Goal: Task Accomplishment & Management: Use online tool/utility

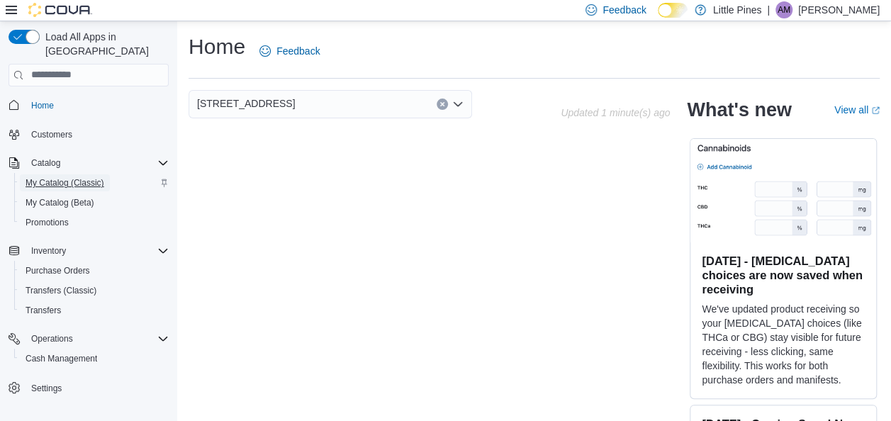
click at [40, 177] on span "My Catalog (Classic)" at bounding box center [65, 182] width 79 height 11
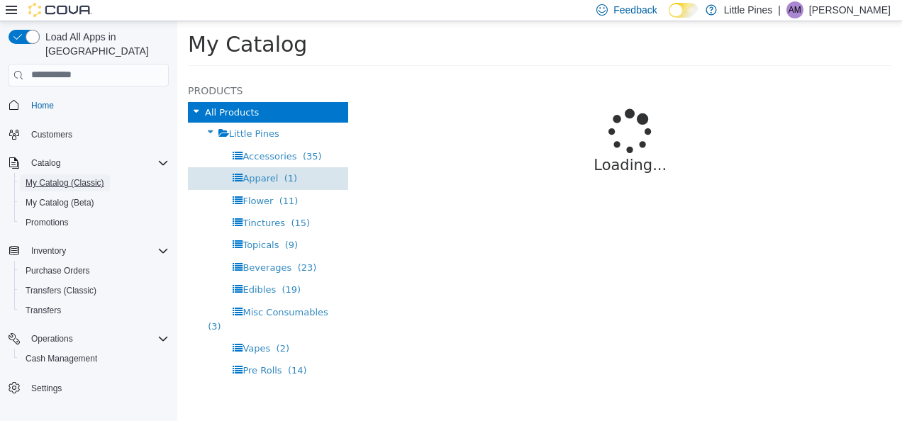
select select "**********"
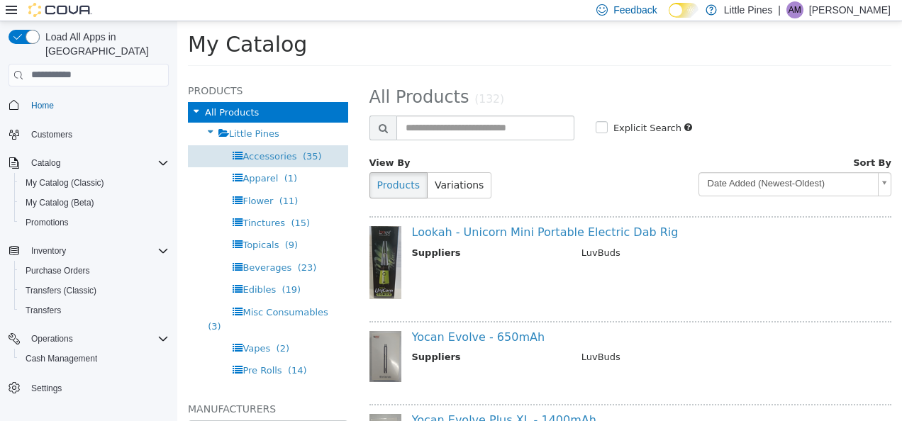
click at [291, 157] on span "Accessories (35)" at bounding box center [281, 155] width 79 height 11
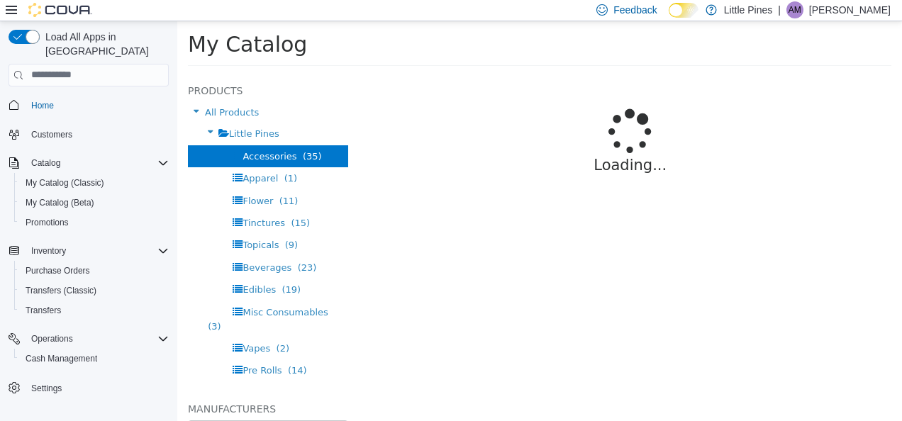
select select "**********"
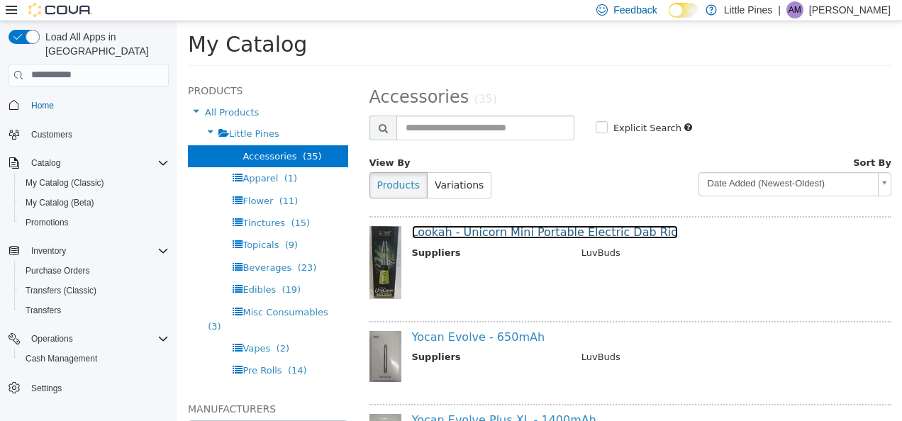
click at [511, 230] on link "Lookah - Unicorn Mini Portable Electric Dab Rig" at bounding box center [545, 231] width 267 height 13
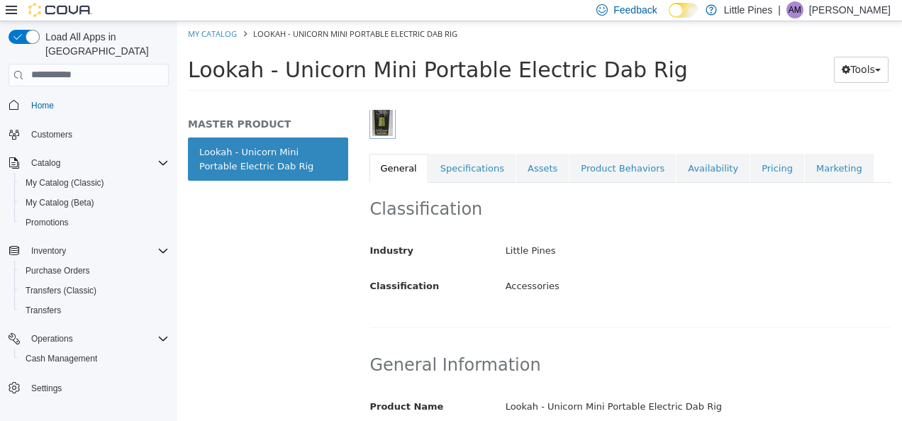
scroll to position [214, 0]
click at [458, 166] on link "Specifications" at bounding box center [472, 167] width 86 height 30
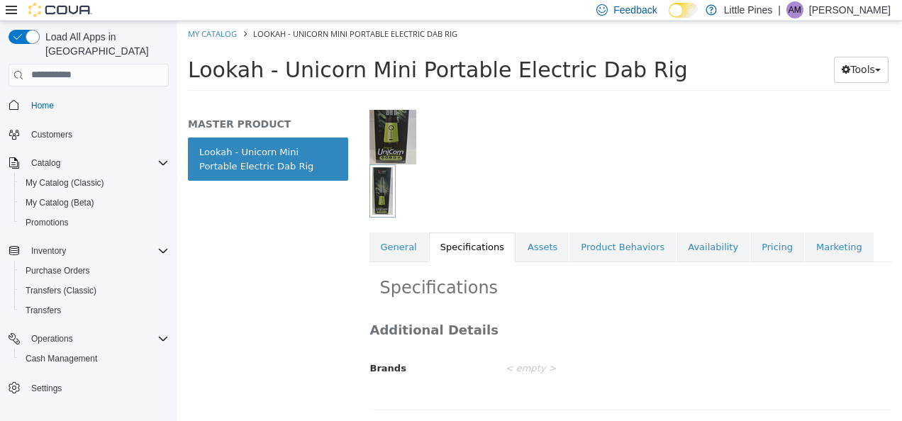
scroll to position [144, 0]
click at [540, 233] on link "Assets" at bounding box center [542, 247] width 52 height 30
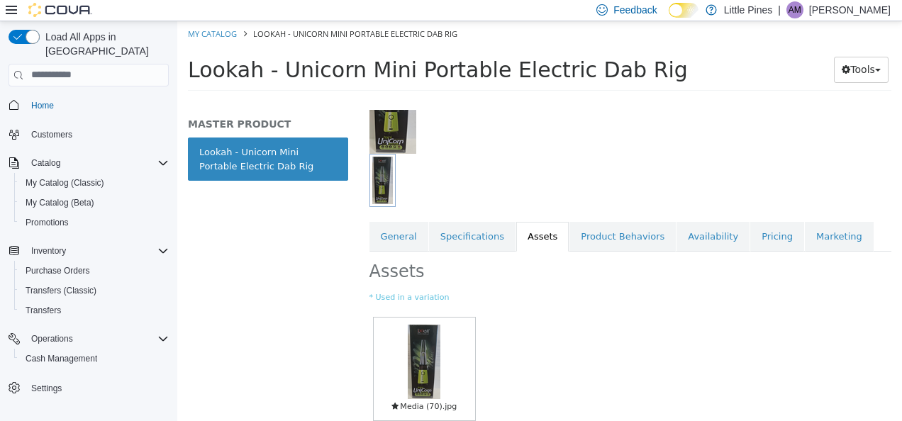
scroll to position [214, 0]
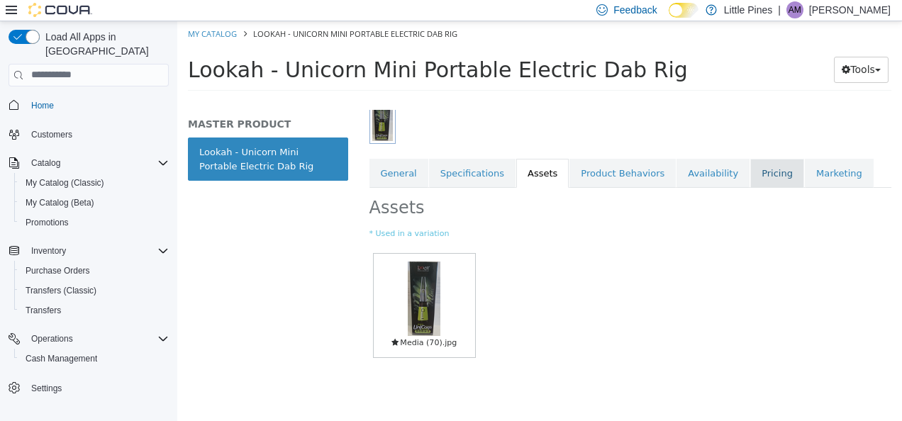
click at [750, 163] on link "Pricing" at bounding box center [777, 173] width 54 height 30
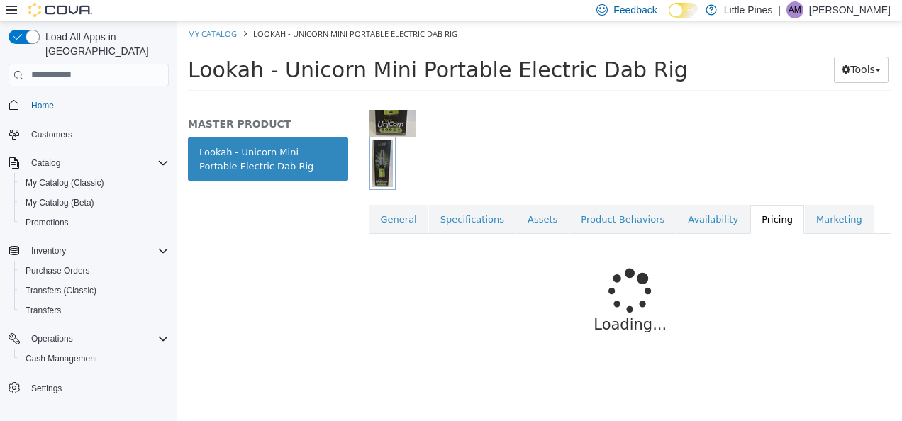
scroll to position [203, 0]
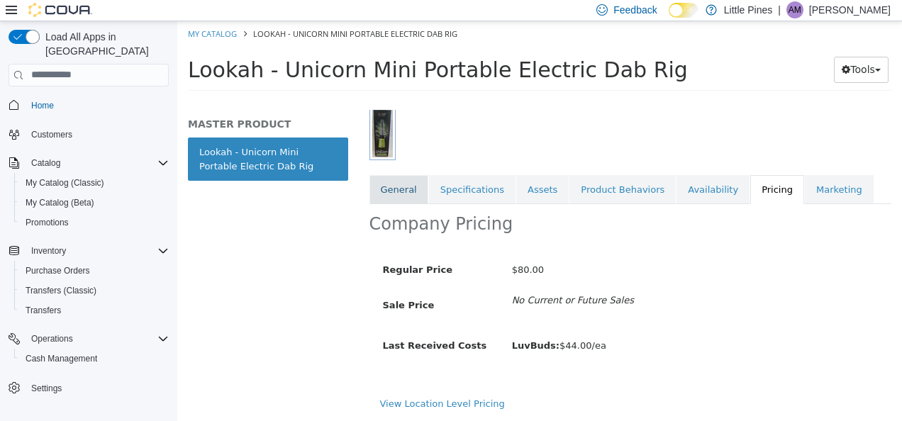
click at [411, 191] on link "General" at bounding box center [398, 189] width 59 height 30
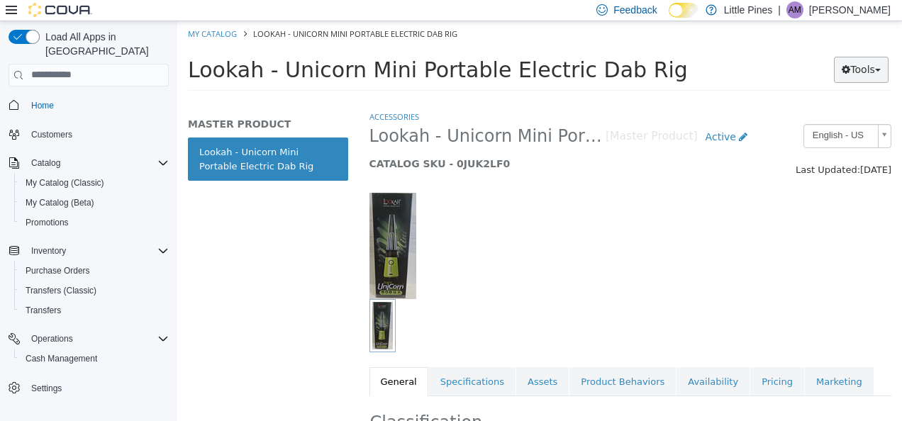
click at [839, 77] on button "Tools" at bounding box center [861, 69] width 55 height 26
click at [814, 111] on link "Print Labels" at bounding box center [832, 116] width 112 height 19
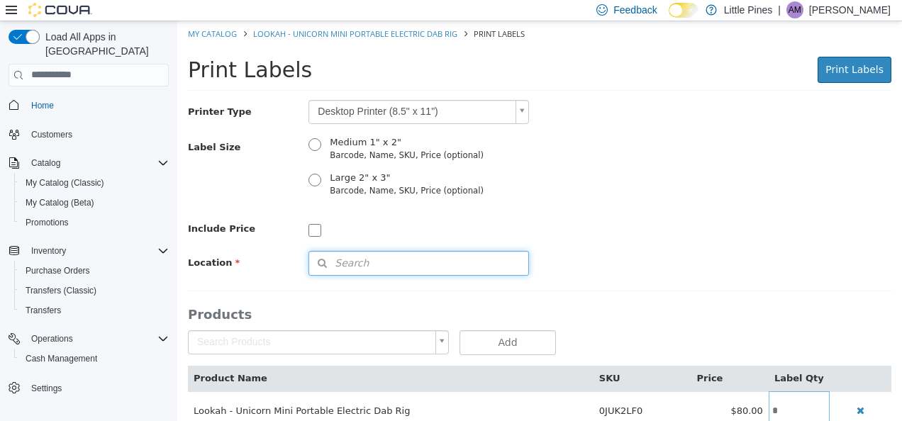
click at [359, 264] on span "Search" at bounding box center [339, 262] width 60 height 15
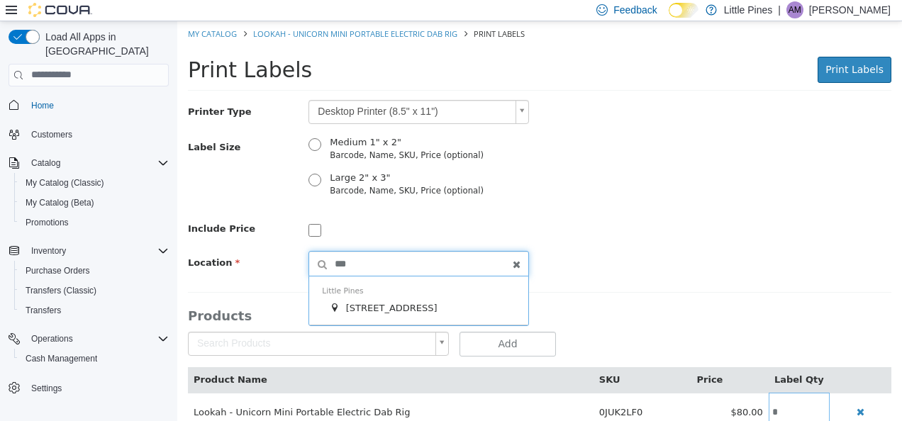
type input "***"
click at [369, 298] on div "Little Pines 585 Peace Pipe Rd #7" at bounding box center [418, 300] width 219 height 49
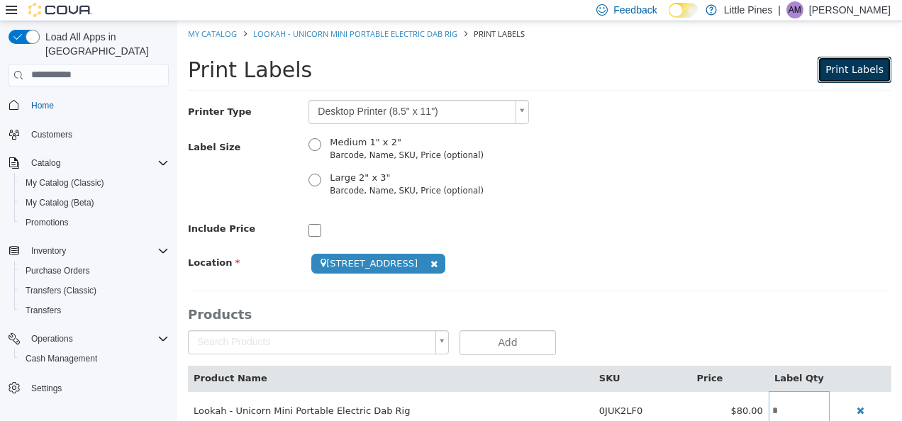
click at [846, 72] on span "Print Labels" at bounding box center [854, 68] width 58 height 11
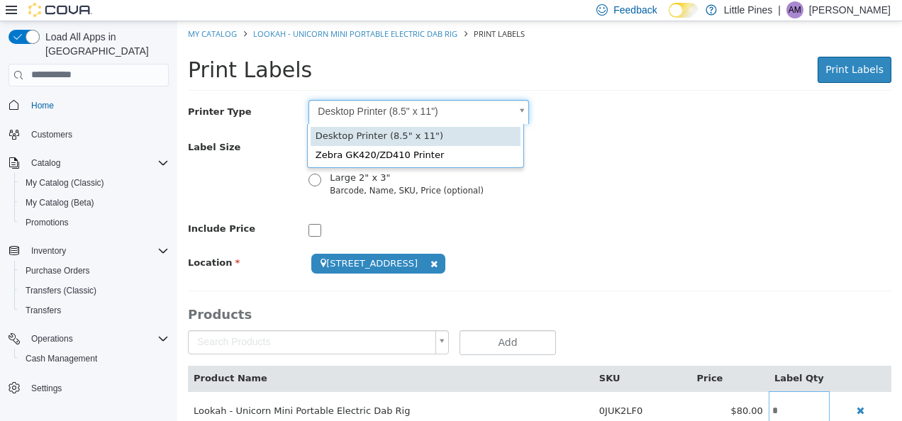
click at [344, 108] on body "**********" at bounding box center [539, 233] width 725 height 424
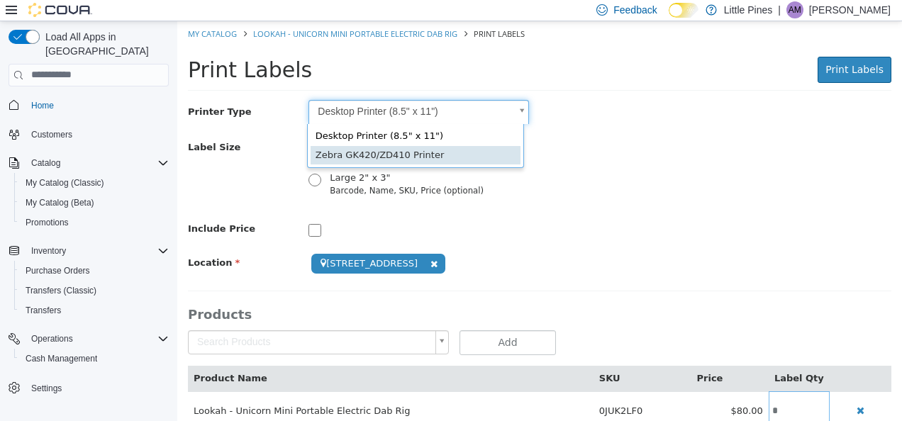
scroll to position [0, 4]
type input "*"
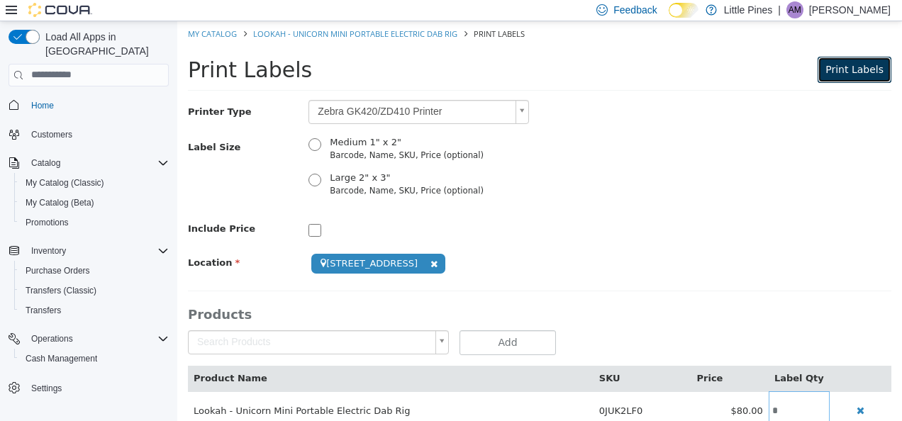
click at [854, 67] on span "Print Labels" at bounding box center [854, 68] width 58 height 11
click at [834, 69] on span "Print Labels" at bounding box center [854, 68] width 58 height 11
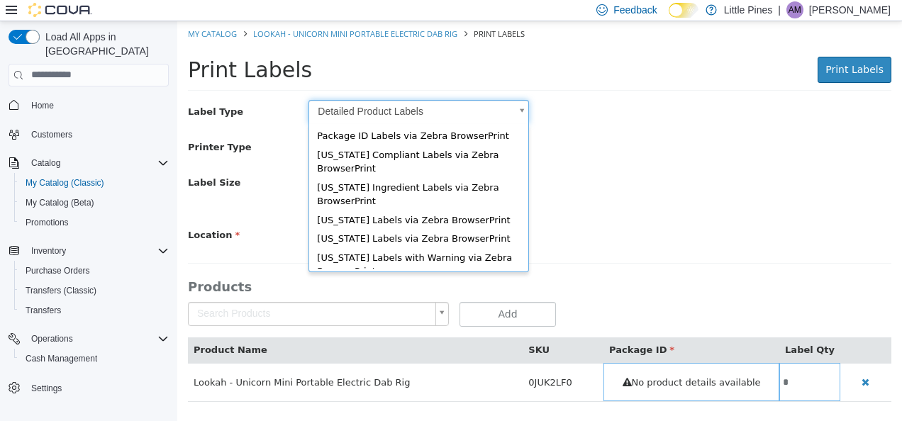
click at [423, 103] on body "Saving Bulk Changes... × My Catalog Lookah - Unicorn Mini Portable Electric Dab…" at bounding box center [539, 219] width 725 height 396
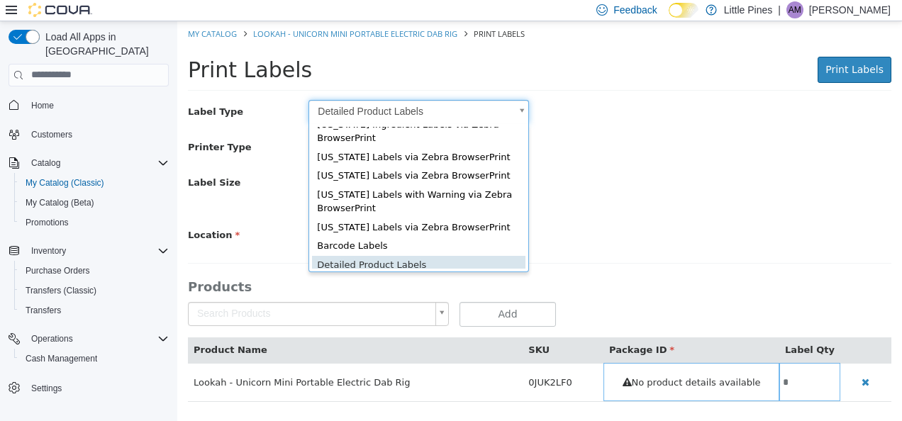
scroll to position [51, 0]
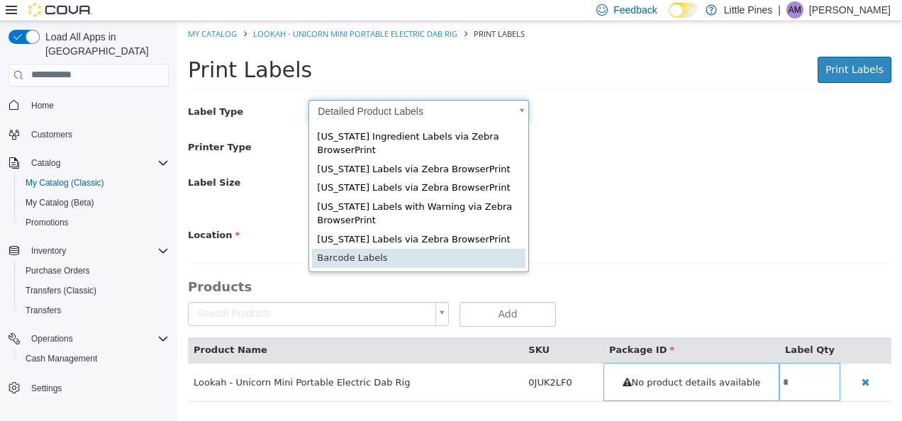
type input "*"
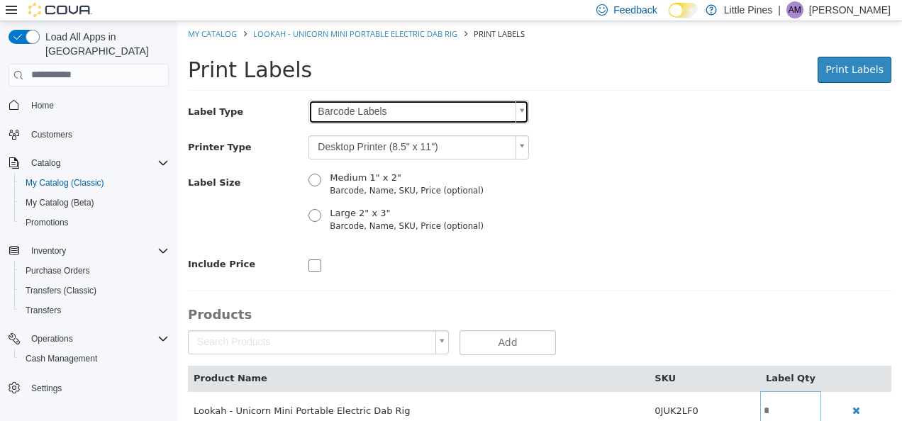
scroll to position [0, 0]
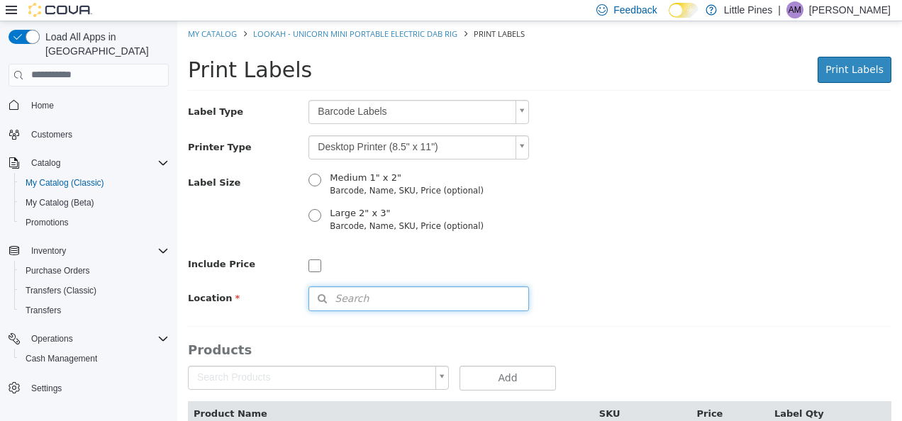
click at [390, 308] on button "Search" at bounding box center [418, 298] width 220 height 25
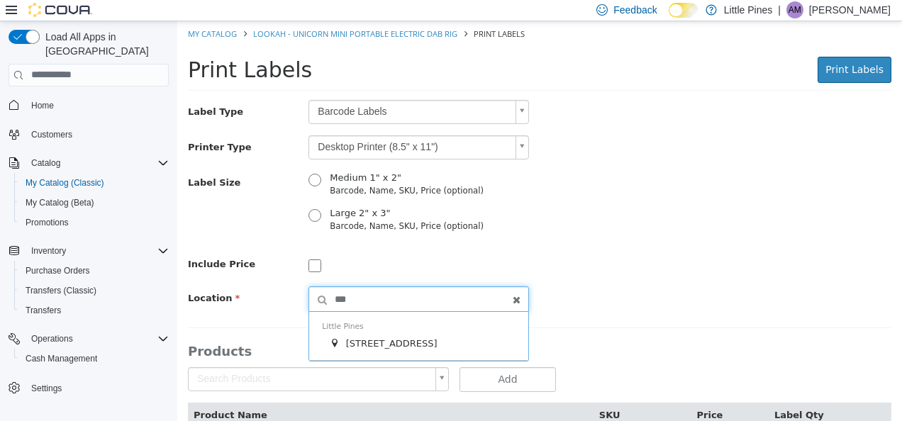
type input "***"
click at [393, 342] on span "585 Peace Pipe Rd #7" at bounding box center [391, 342] width 91 height 11
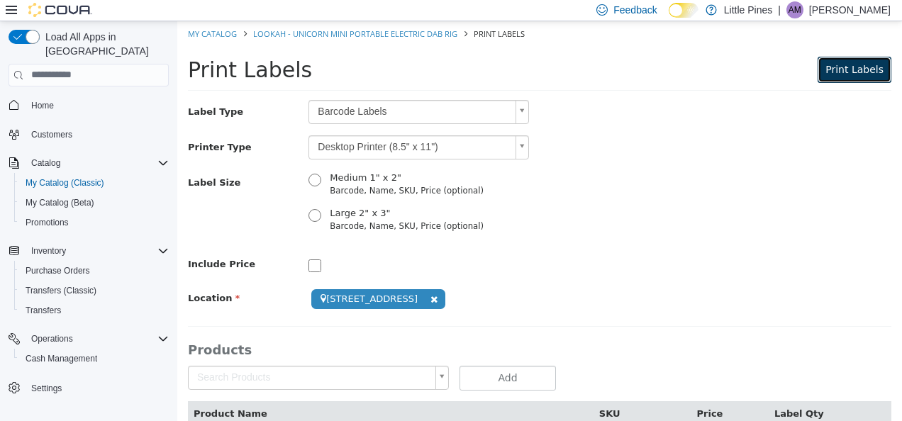
click at [845, 70] on span "Print Labels" at bounding box center [854, 68] width 58 height 11
click at [766, 134] on div "**********" at bounding box center [539, 204] width 703 height 211
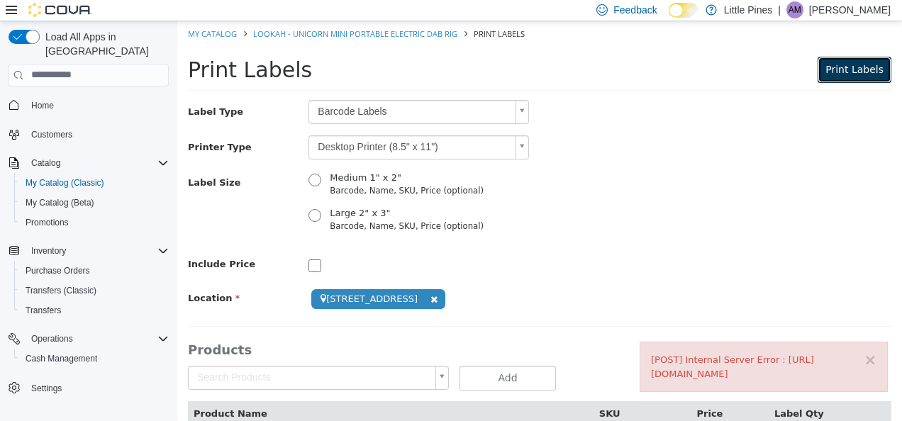
click at [842, 75] on button "Print Labels" at bounding box center [854, 69] width 74 height 26
click at [837, 69] on span "Print Labels" at bounding box center [854, 68] width 58 height 11
click at [859, 76] on button "Print Labels" at bounding box center [854, 69] width 74 height 26
click at [864, 362] on button "×" at bounding box center [870, 359] width 13 height 15
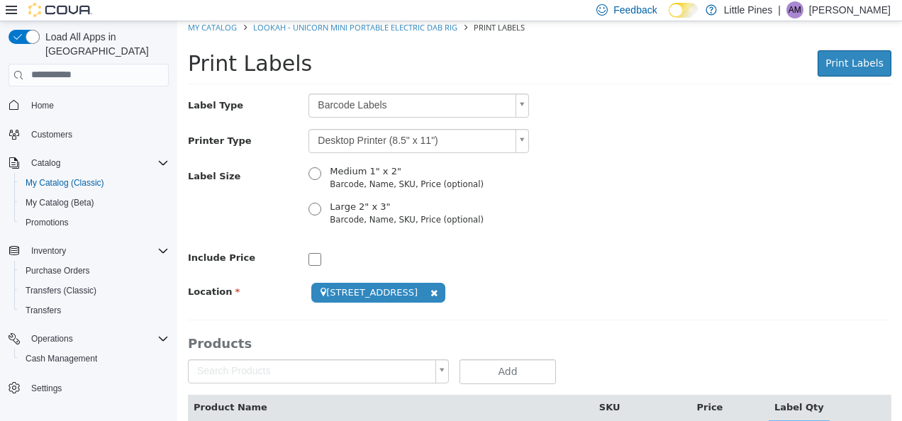
click at [384, 145] on body "**********" at bounding box center [539, 243] width 725 height 459
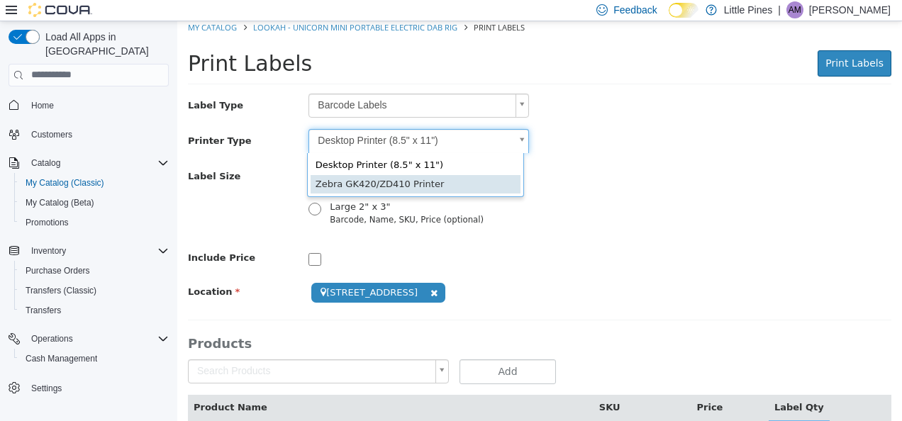
type input "*"
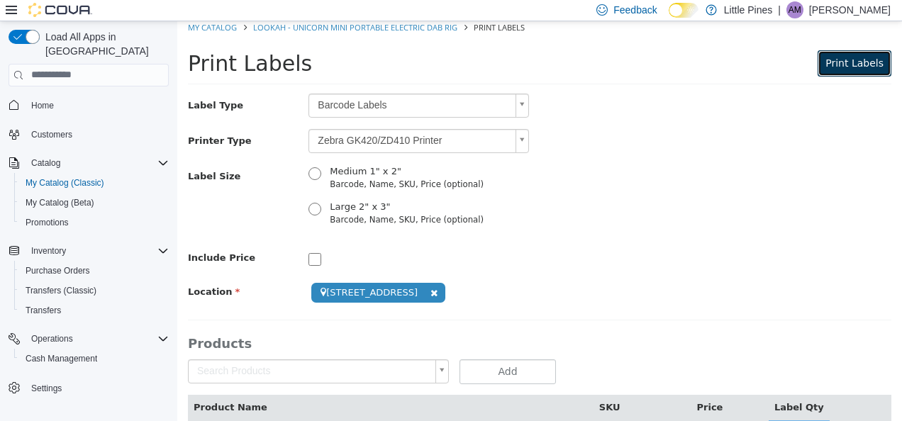
click at [849, 64] on span "Print Labels" at bounding box center [854, 62] width 58 height 11
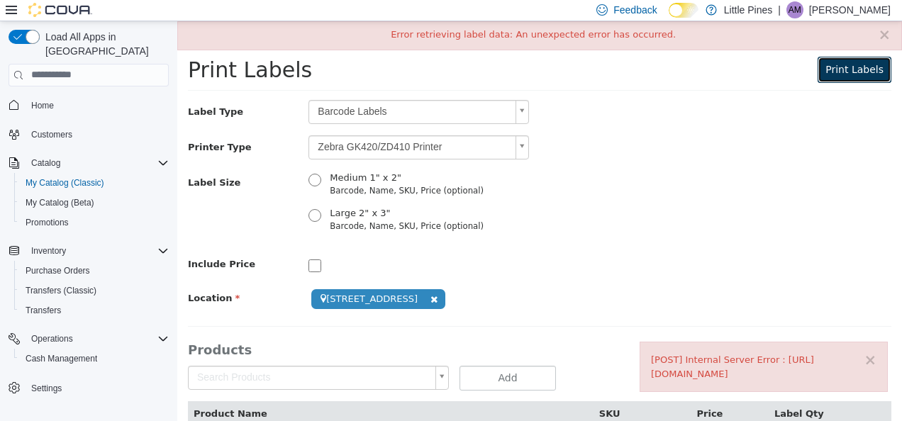
click at [849, 64] on span "Print Labels" at bounding box center [854, 68] width 58 height 11
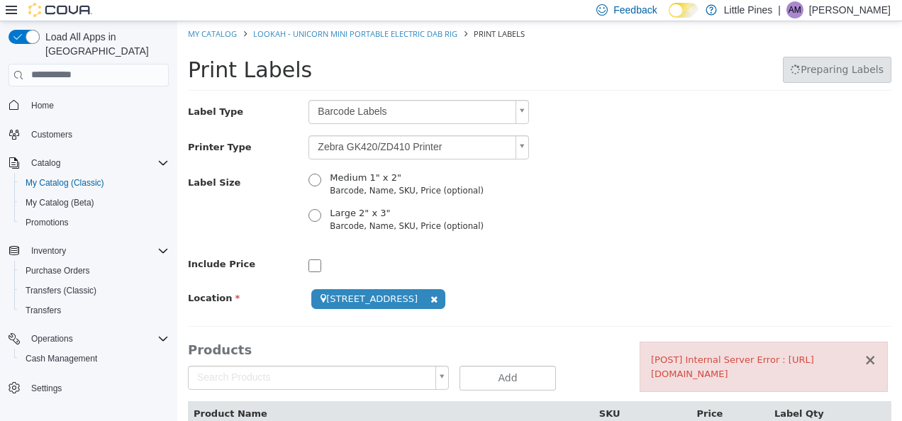
click at [864, 356] on button "×" at bounding box center [870, 359] width 13 height 15
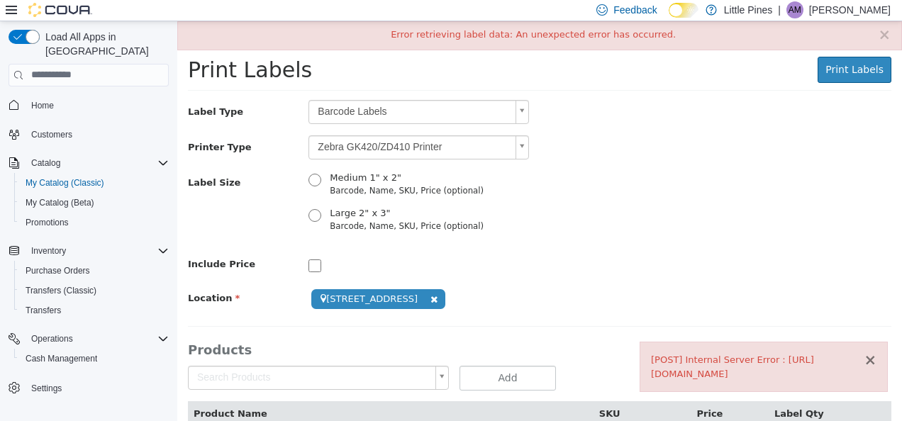
click at [864, 355] on button "×" at bounding box center [870, 359] width 13 height 15
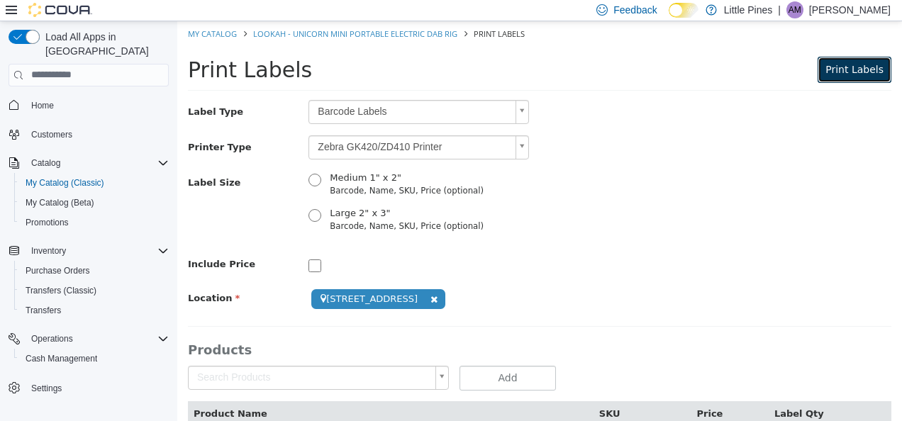
click at [844, 75] on button "Print Labels" at bounding box center [854, 69] width 74 height 26
click at [218, 32] on link "My Catalog" at bounding box center [212, 33] width 49 height 11
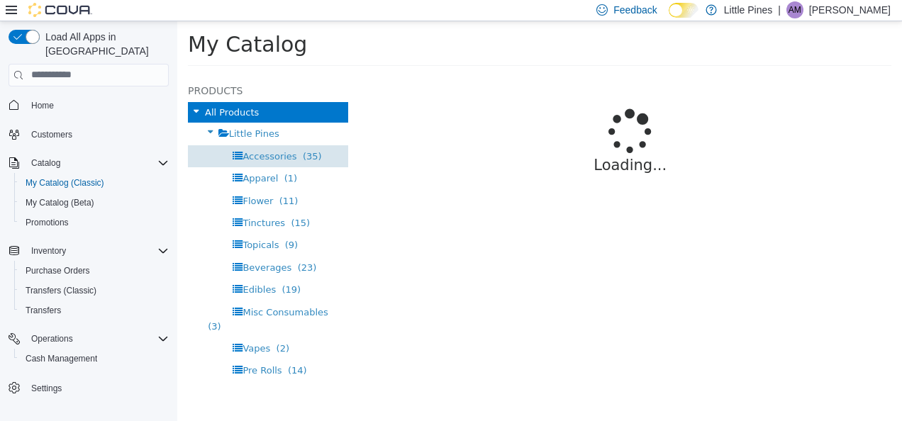
select select "**********"
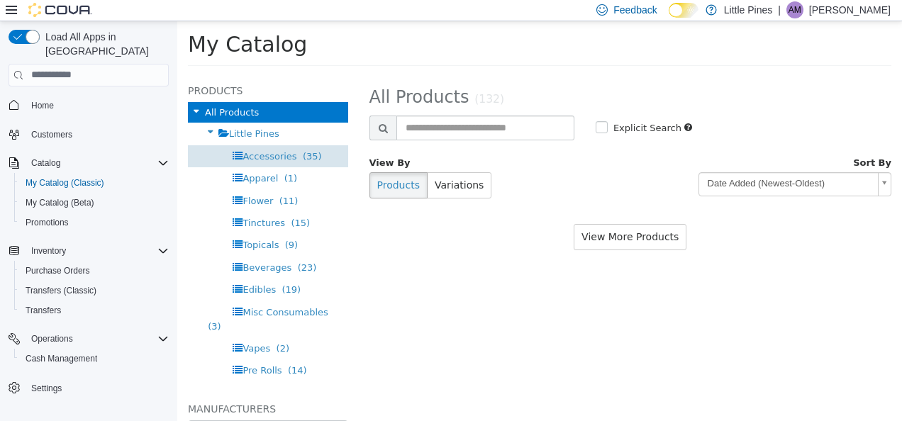
click at [267, 147] on div "Accessories (35)" at bounding box center [268, 156] width 160 height 22
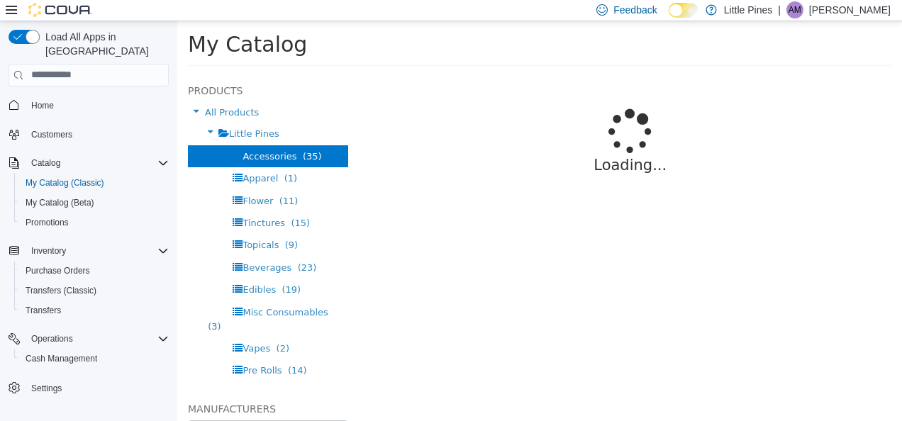
select select "**********"
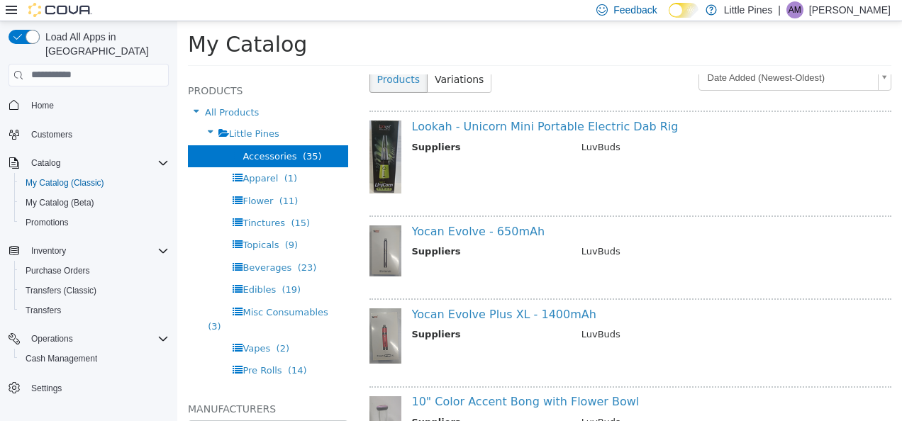
scroll to position [121, 0]
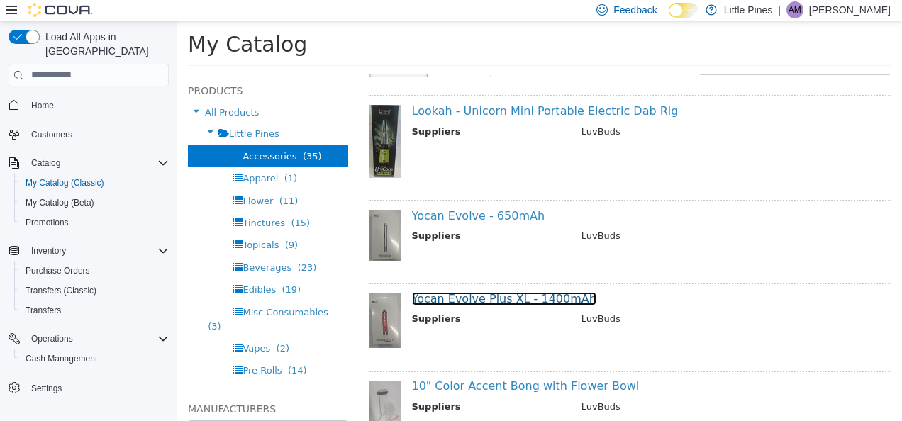
click at [481, 297] on link "Yocan Evolve Plus XL - 1400mAh" at bounding box center [504, 297] width 184 height 13
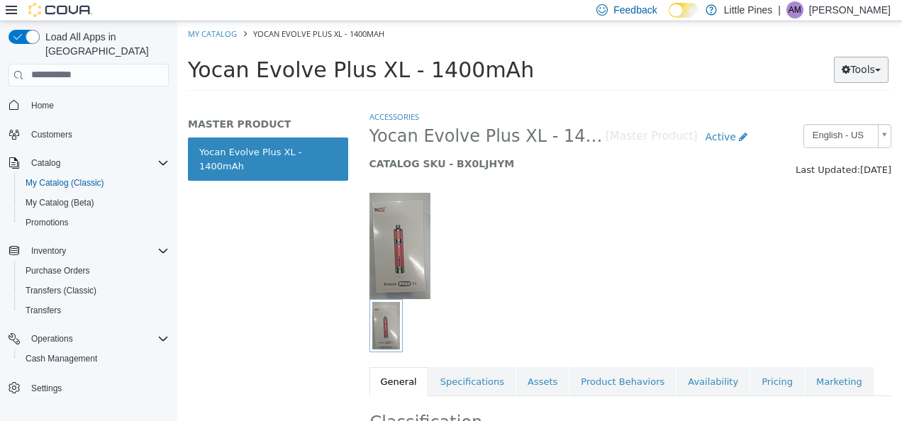
click at [865, 69] on button "Tools" at bounding box center [861, 69] width 55 height 26
click at [815, 113] on link "Print Labels" at bounding box center [832, 116] width 112 height 19
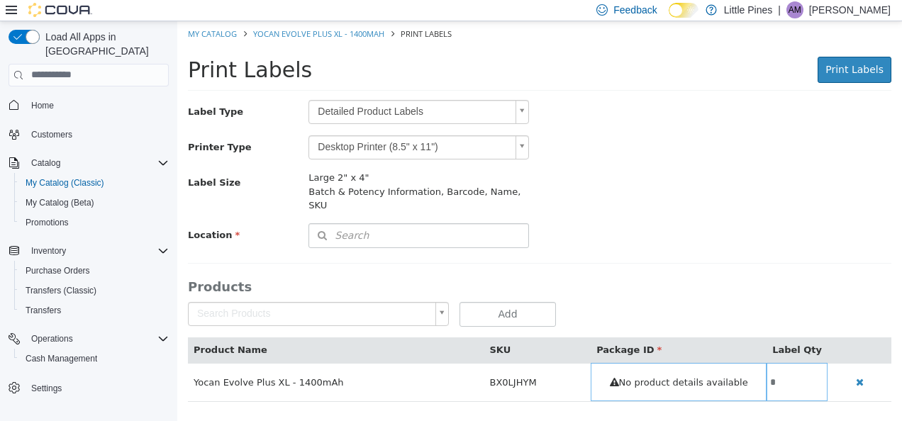
click at [388, 107] on body "Saving Bulk Changes... × Error retrieving label data: An unexpected error has o…" at bounding box center [539, 219] width 725 height 396
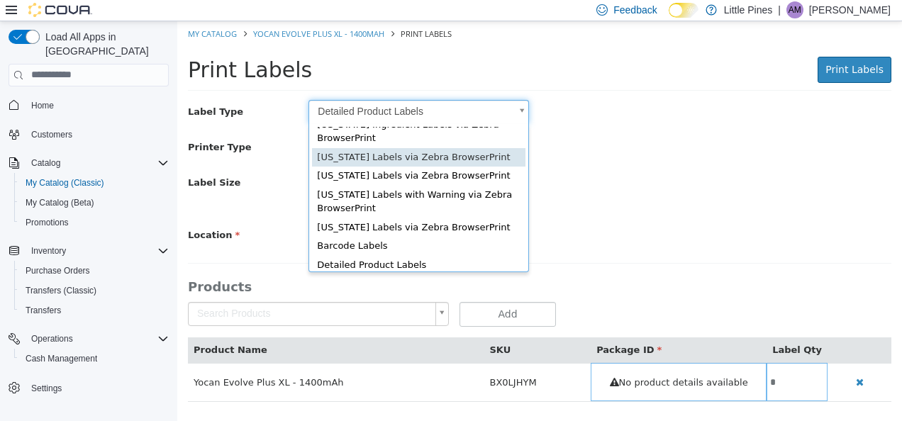
scroll to position [51, 0]
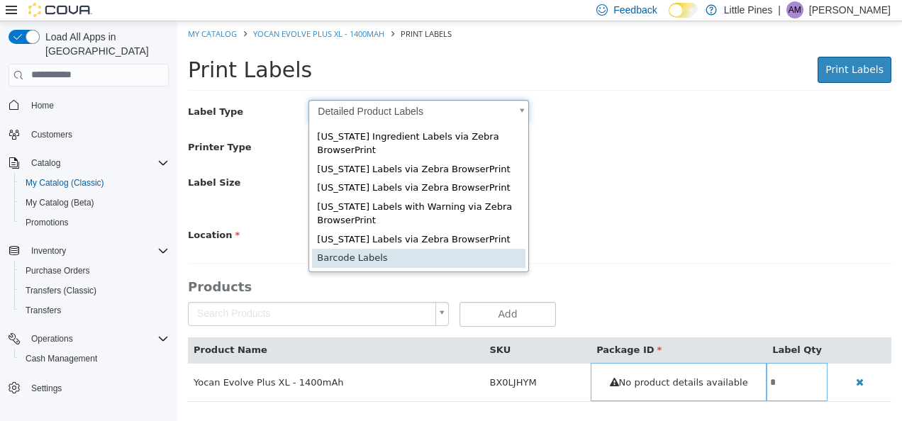
type input "*"
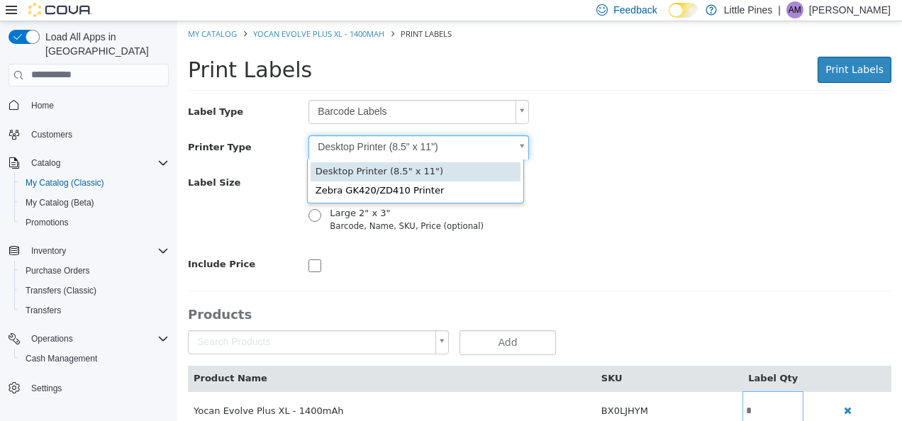
click at [383, 151] on body "Saving Bulk Changes... × Error retrieving label data: An unexpected error has o…" at bounding box center [539, 233] width 725 height 424
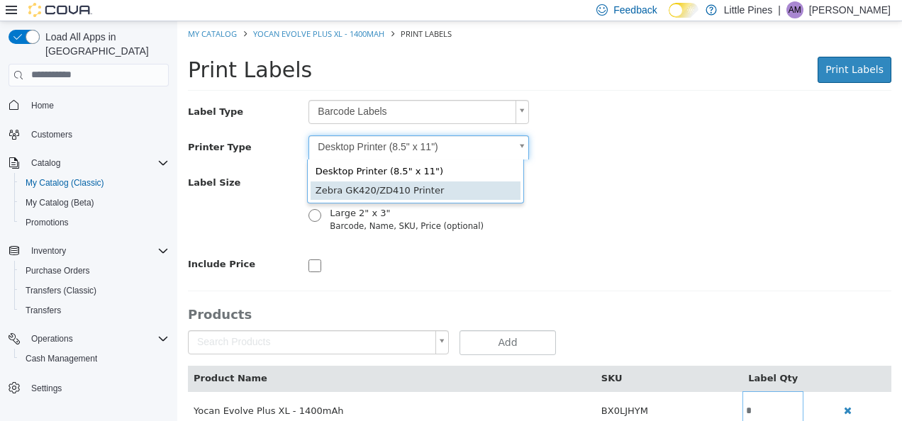
type input "*"
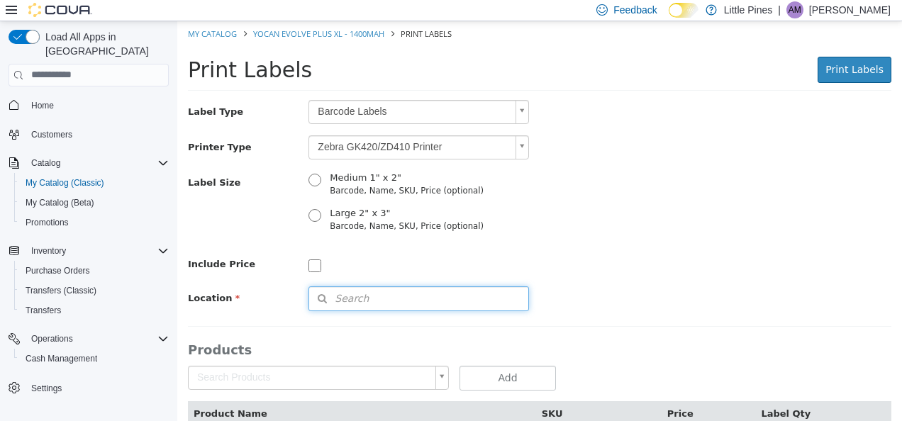
click at [369, 293] on button "Search" at bounding box center [418, 298] width 220 height 25
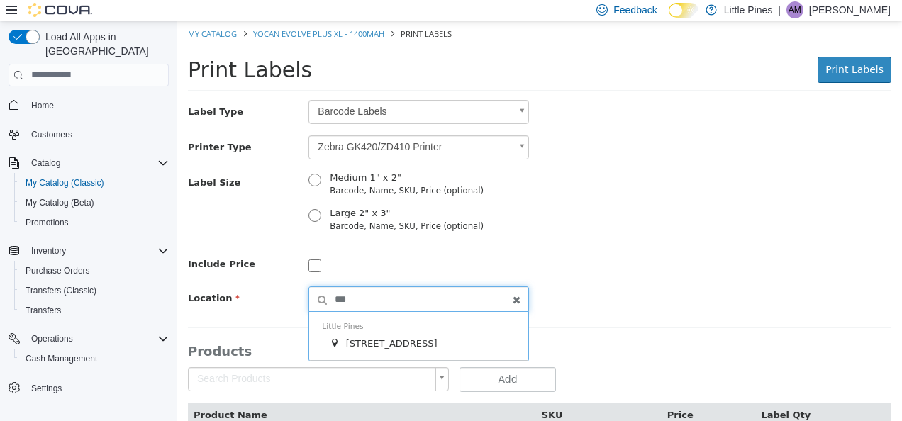
type input "***"
click at [377, 340] on span "585 Peace Pipe Rd #7" at bounding box center [391, 342] width 91 height 11
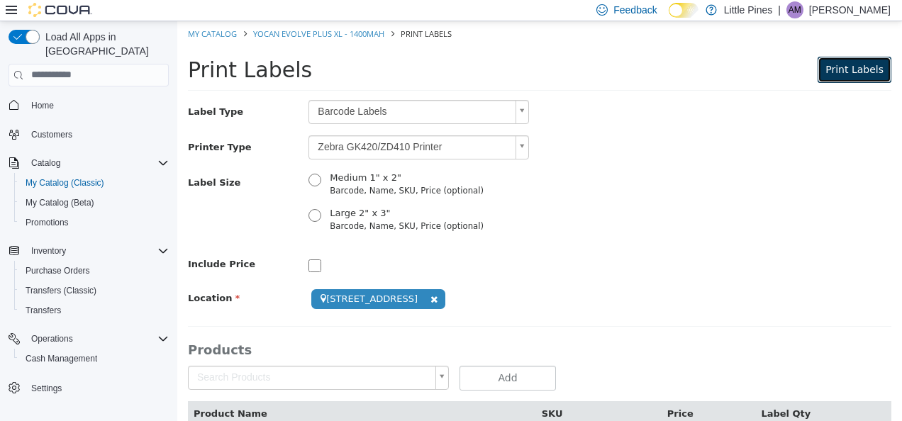
click at [851, 72] on span "Print Labels" at bounding box center [854, 68] width 58 height 11
click at [217, 36] on link "My Catalog" at bounding box center [212, 33] width 49 height 11
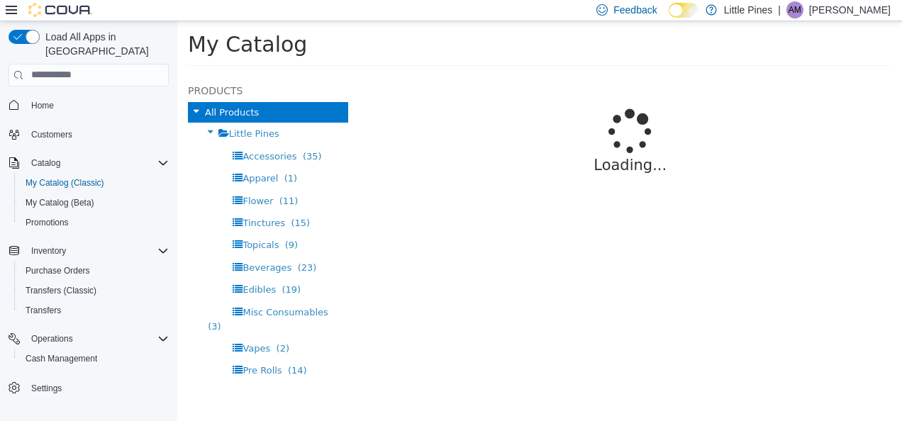
select select "**********"
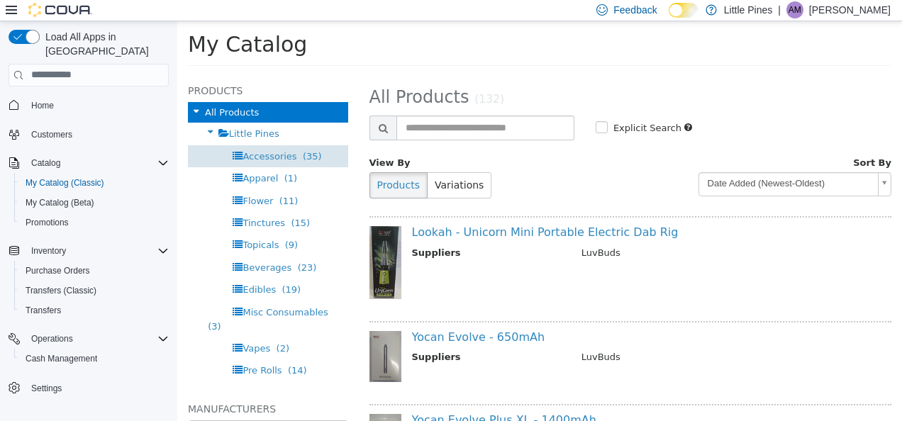
click at [268, 153] on span "Accessories" at bounding box center [269, 155] width 54 height 11
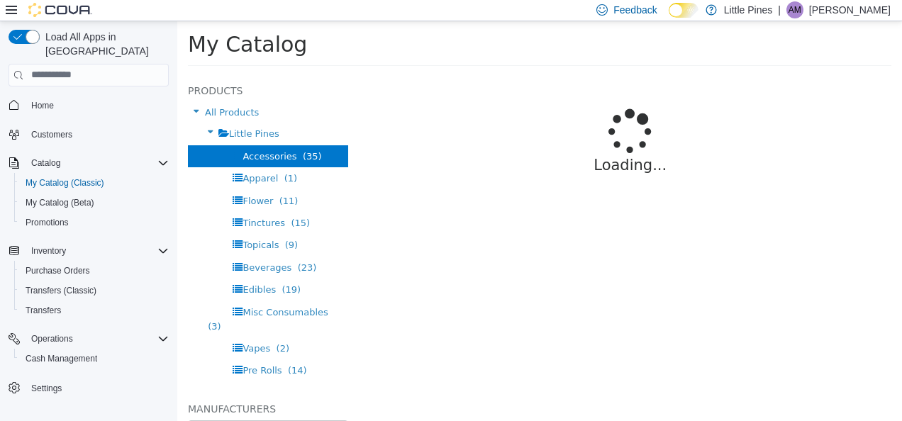
select select "**********"
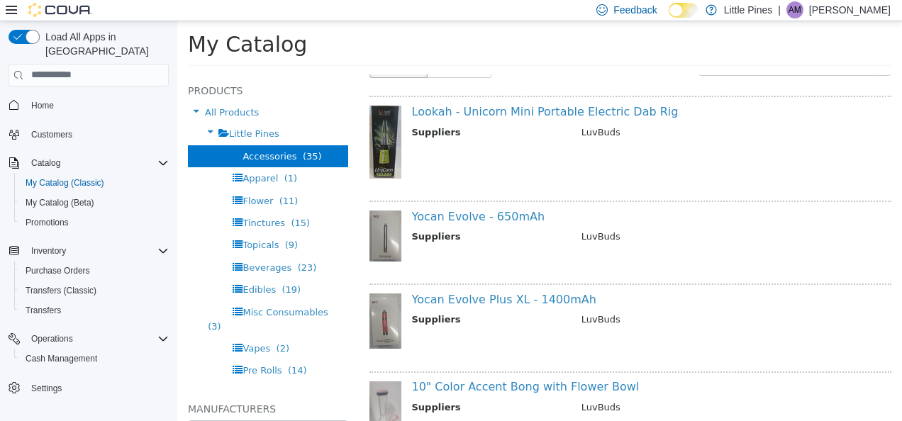
scroll to position [132, 0]
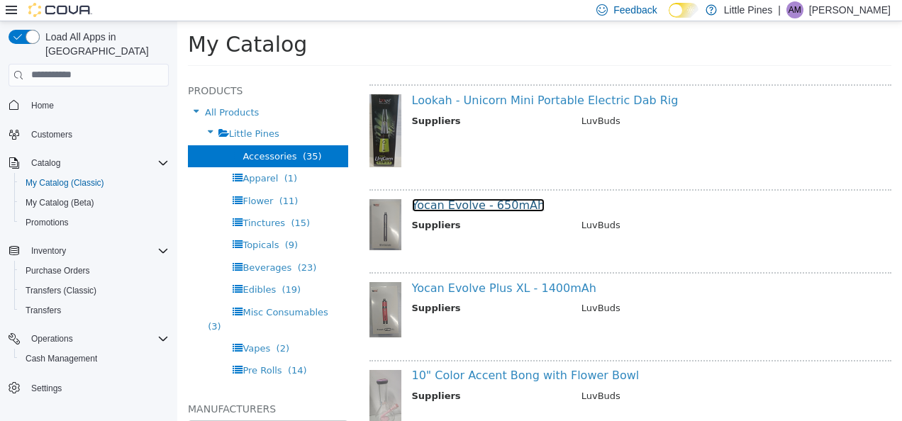
click at [500, 202] on link "Yocan Evolve - 650mAh" at bounding box center [478, 204] width 133 height 13
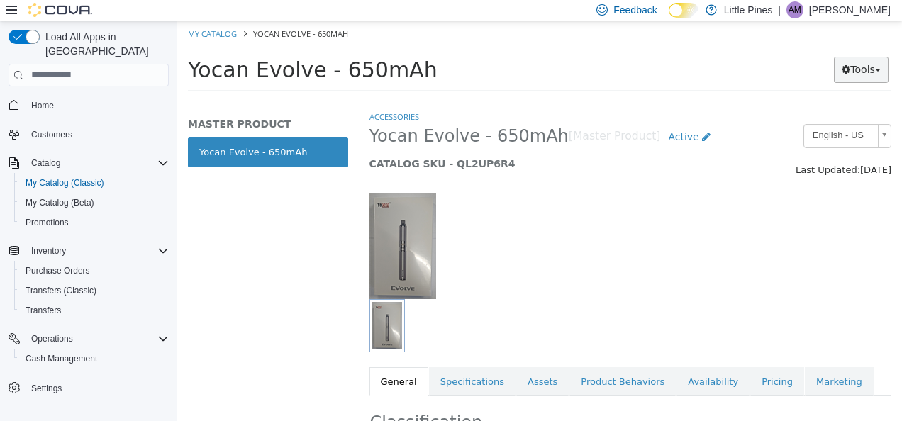
click at [860, 63] on button "Tools" at bounding box center [861, 69] width 55 height 26
click at [804, 120] on link "Print Labels" at bounding box center [832, 116] width 112 height 19
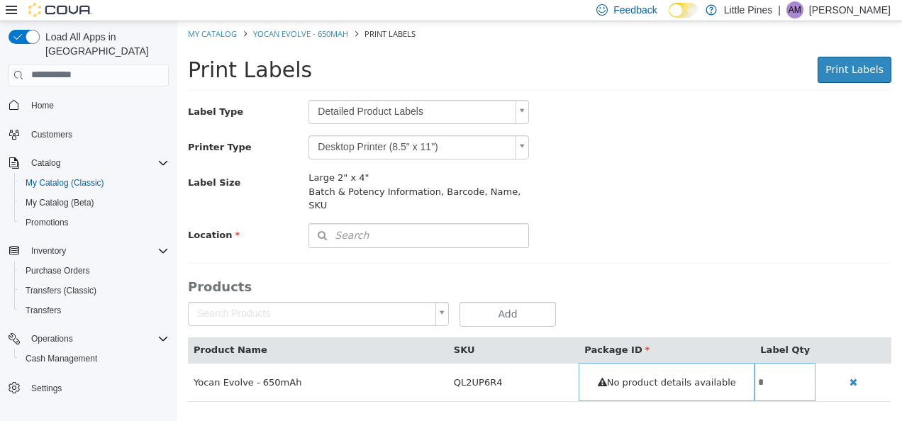
click at [719, 124] on div "Label Type Detailed Product Labels *" at bounding box center [539, 111] width 725 height 25
click at [484, 122] on body "Saving Bulk Changes... × Error retrieving label data: An unexpected error has o…" at bounding box center [539, 219] width 725 height 396
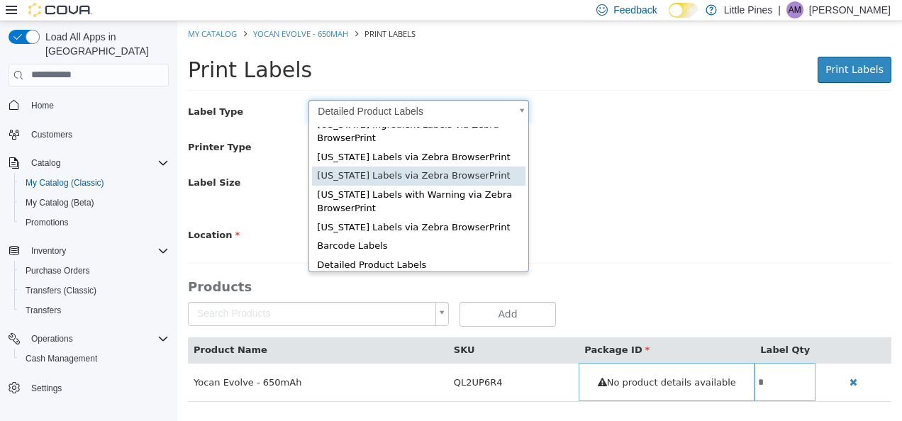
scroll to position [51, 0]
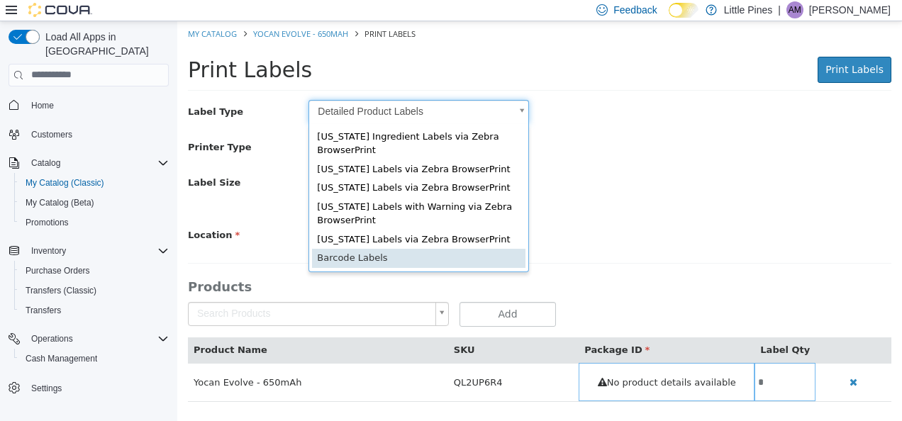
type input "*"
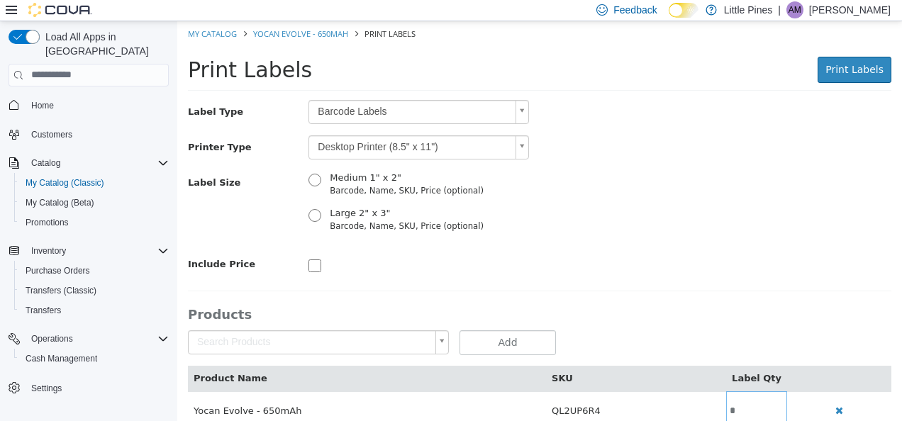
click at [362, 157] on body "Saving Bulk Changes... × Error retrieving label data: An unexpected error has o…" at bounding box center [539, 233] width 725 height 424
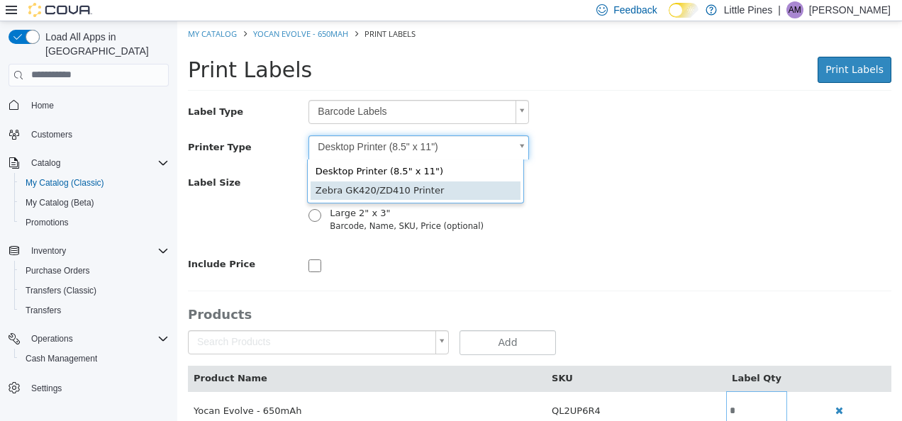
type input "*"
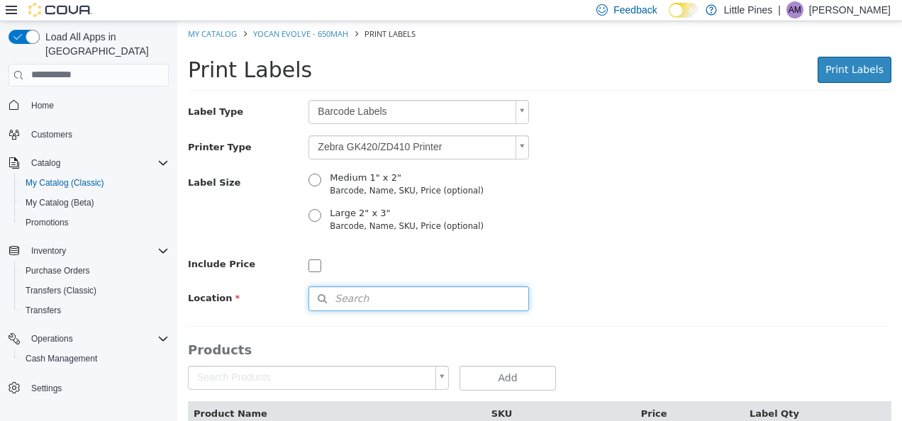
click at [349, 297] on span "Search" at bounding box center [339, 298] width 60 height 15
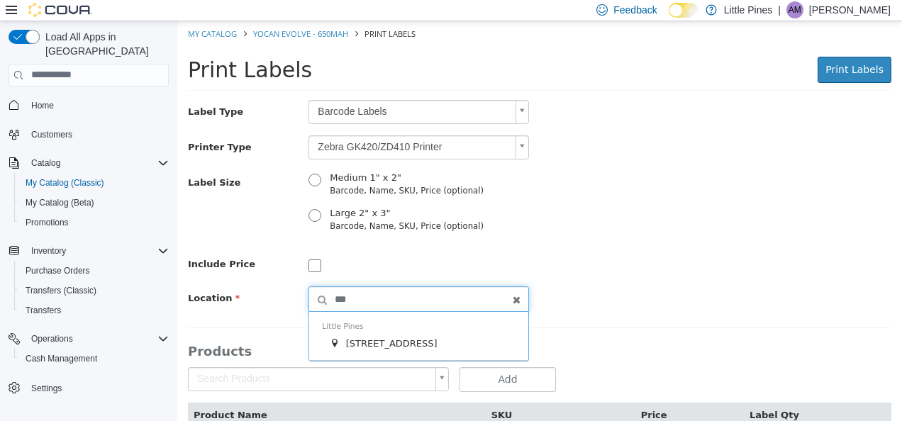
type input "***"
click at [370, 340] on span "585 Peace Pipe Rd #7" at bounding box center [391, 342] width 91 height 11
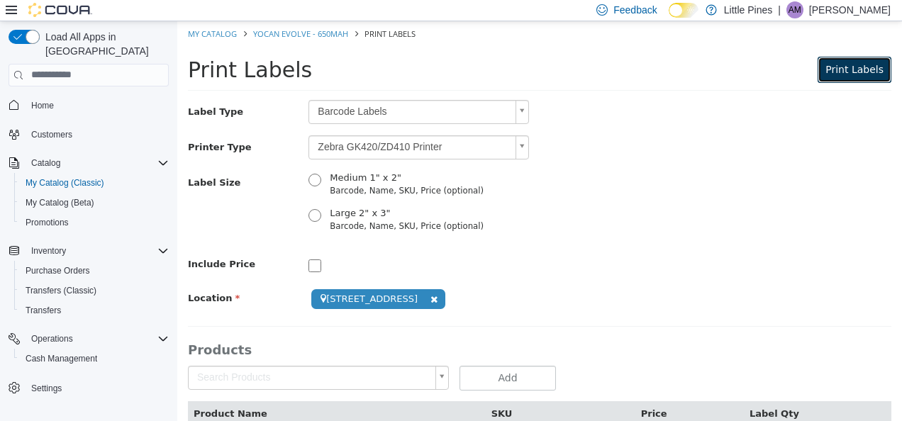
click at [842, 70] on span "Print Labels" at bounding box center [854, 68] width 58 height 11
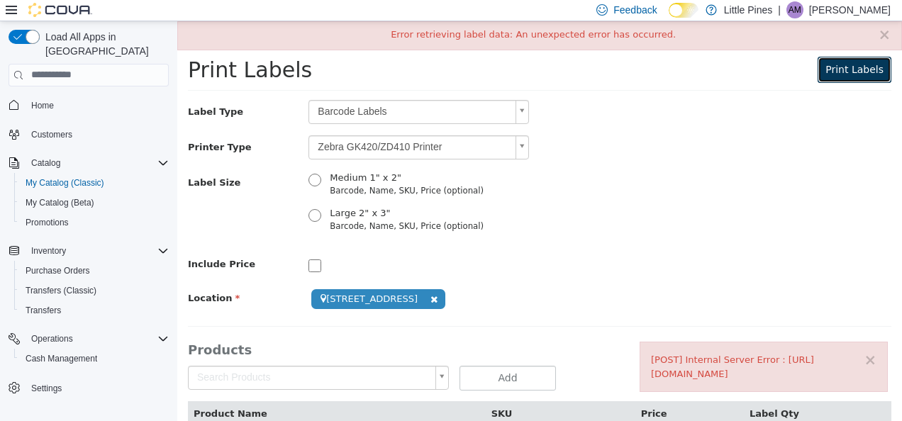
click at [842, 70] on span "Print Labels" at bounding box center [854, 68] width 58 height 11
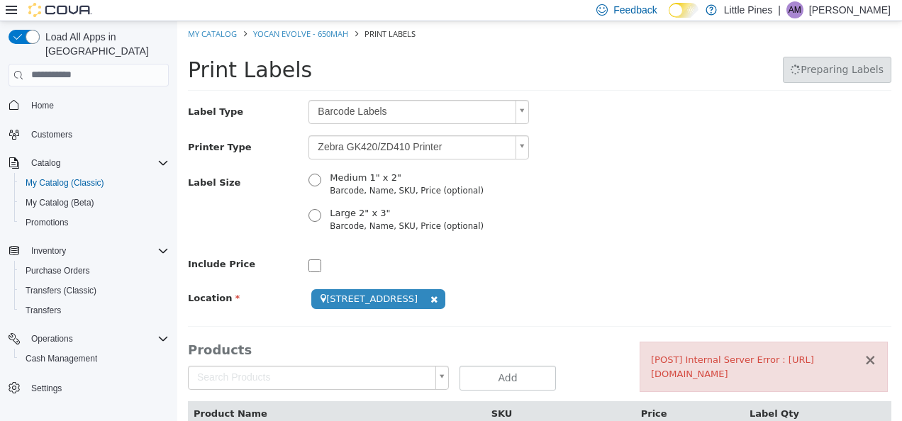
click at [864, 363] on button "×" at bounding box center [870, 359] width 13 height 15
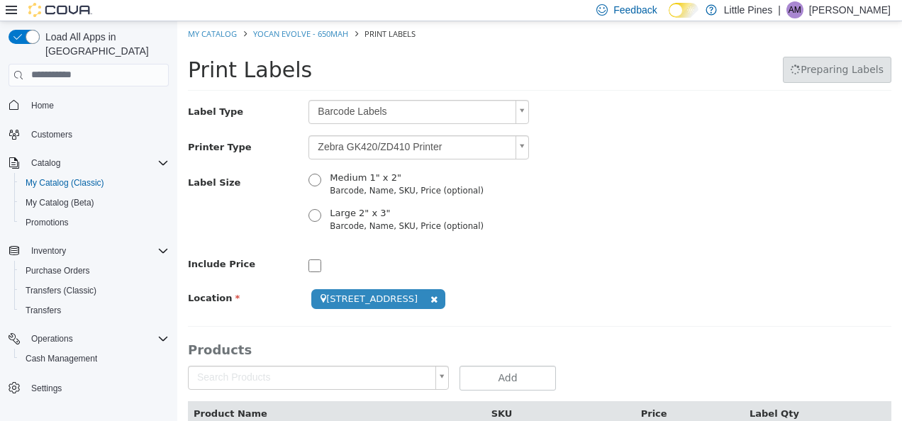
click at [815, 74] on div "Print Labels Preparing Labels" at bounding box center [725, 69] width 333 height 26
click at [835, 71] on span "Print Labels" at bounding box center [854, 68] width 58 height 11
click at [880, 3] on p "Aron Mitchell" at bounding box center [850, 9] width 82 height 17
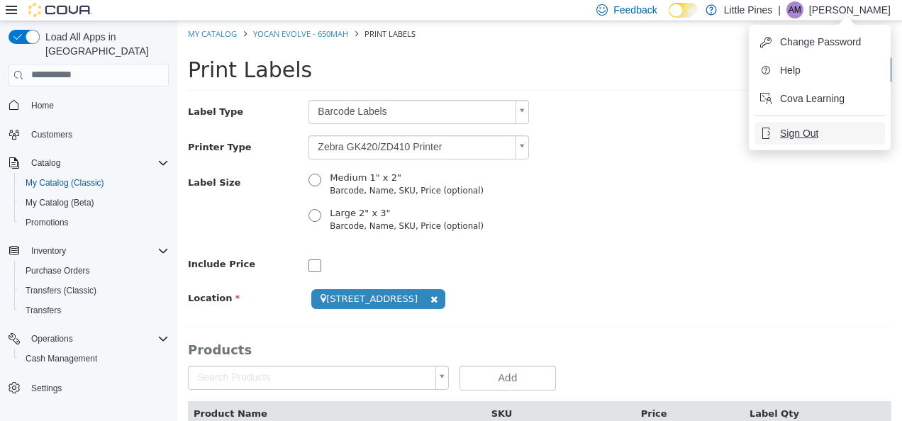
click at [793, 128] on span "Sign Out" at bounding box center [799, 133] width 38 height 14
